Goal: Register for event/course

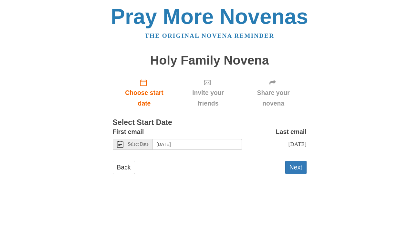
scroll to position [20, 0]
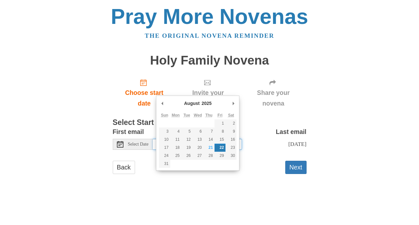
click at [197, 150] on input "Friday, August 22nd" at bounding box center [197, 144] width 89 height 11
click at [364, 106] on div "Pray More Novenas The original novena reminder Holy Family Novena Choose start …" at bounding box center [210, 96] width 378 height 193
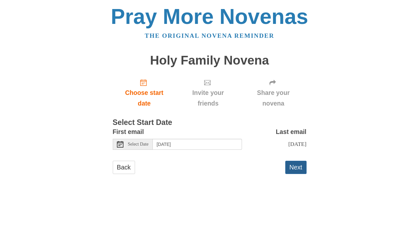
click at [292, 174] on button "Next" at bounding box center [295, 167] width 21 height 13
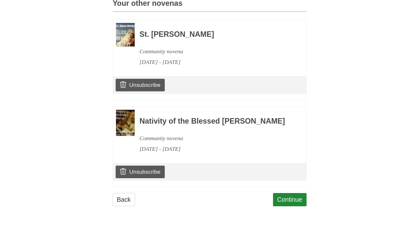
scroll to position [225, 0]
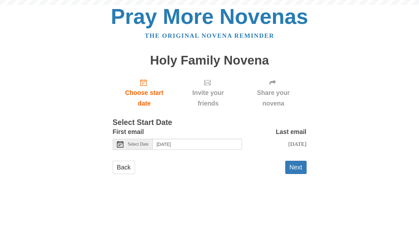
scroll to position [9, 0]
click at [133, 147] on span "Select Date" at bounding box center [138, 144] width 21 height 5
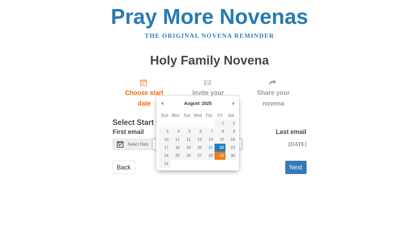
type input "Friday, August 29th"
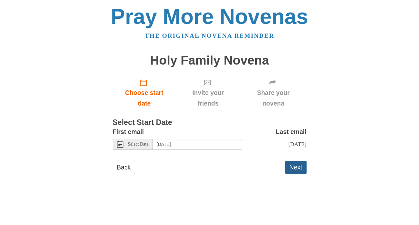
click at [294, 174] on button "Next" at bounding box center [295, 167] width 21 height 13
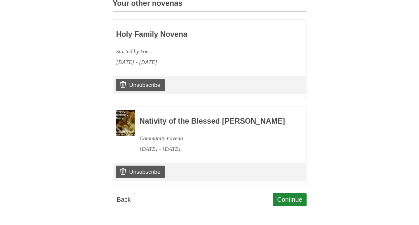
scroll to position [425, 0]
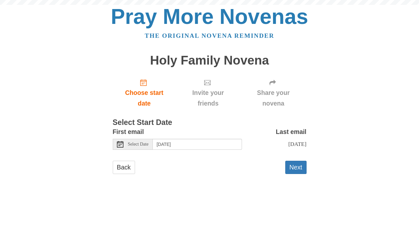
scroll to position [9, 0]
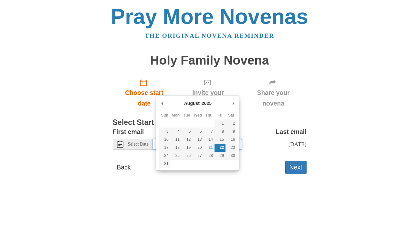
click at [196, 150] on input "Friday, August 22nd" at bounding box center [197, 144] width 89 height 11
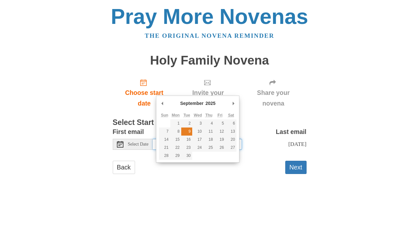
type input "Tuesday, September 9th"
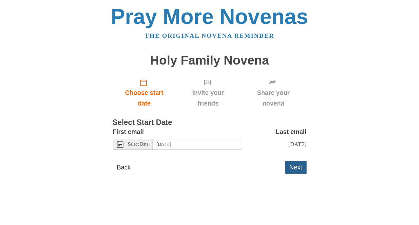
click at [294, 174] on button "Next" at bounding box center [295, 167] width 21 height 13
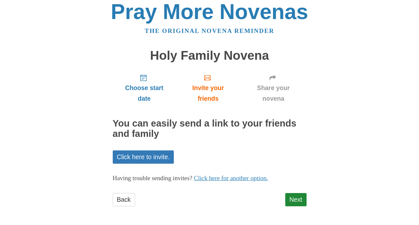
scroll to position [72, 0]
click at [293, 194] on link "Next" at bounding box center [295, 199] width 21 height 13
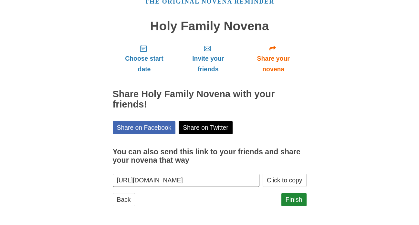
scroll to position [94, 0]
click at [288, 193] on link "Finish" at bounding box center [293, 199] width 25 height 13
